Goal: Transaction & Acquisition: Book appointment/travel/reservation

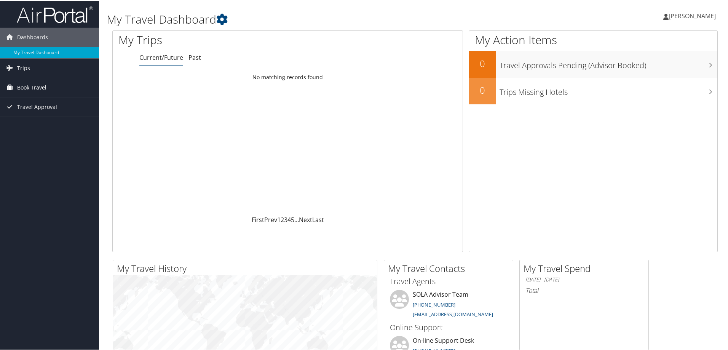
click at [39, 87] on span "Book Travel" at bounding box center [31, 86] width 29 height 19
click at [40, 111] on link "Book/Manage Online Trips" at bounding box center [49, 113] width 99 height 11
